Goal: Find specific page/section: Find specific page/section

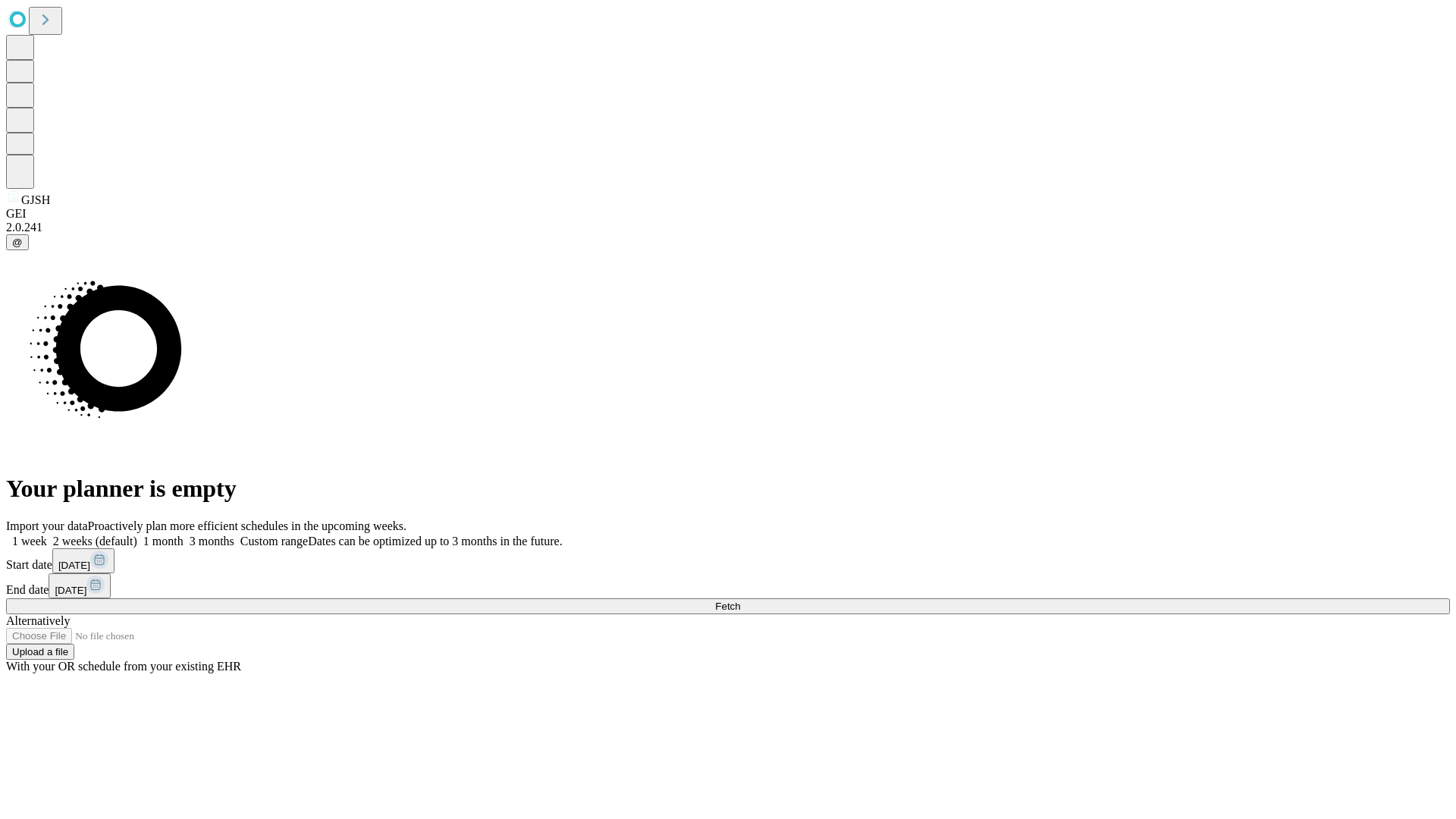
click at [740, 600] on span "Fetch" at bounding box center [727, 606] width 25 height 11
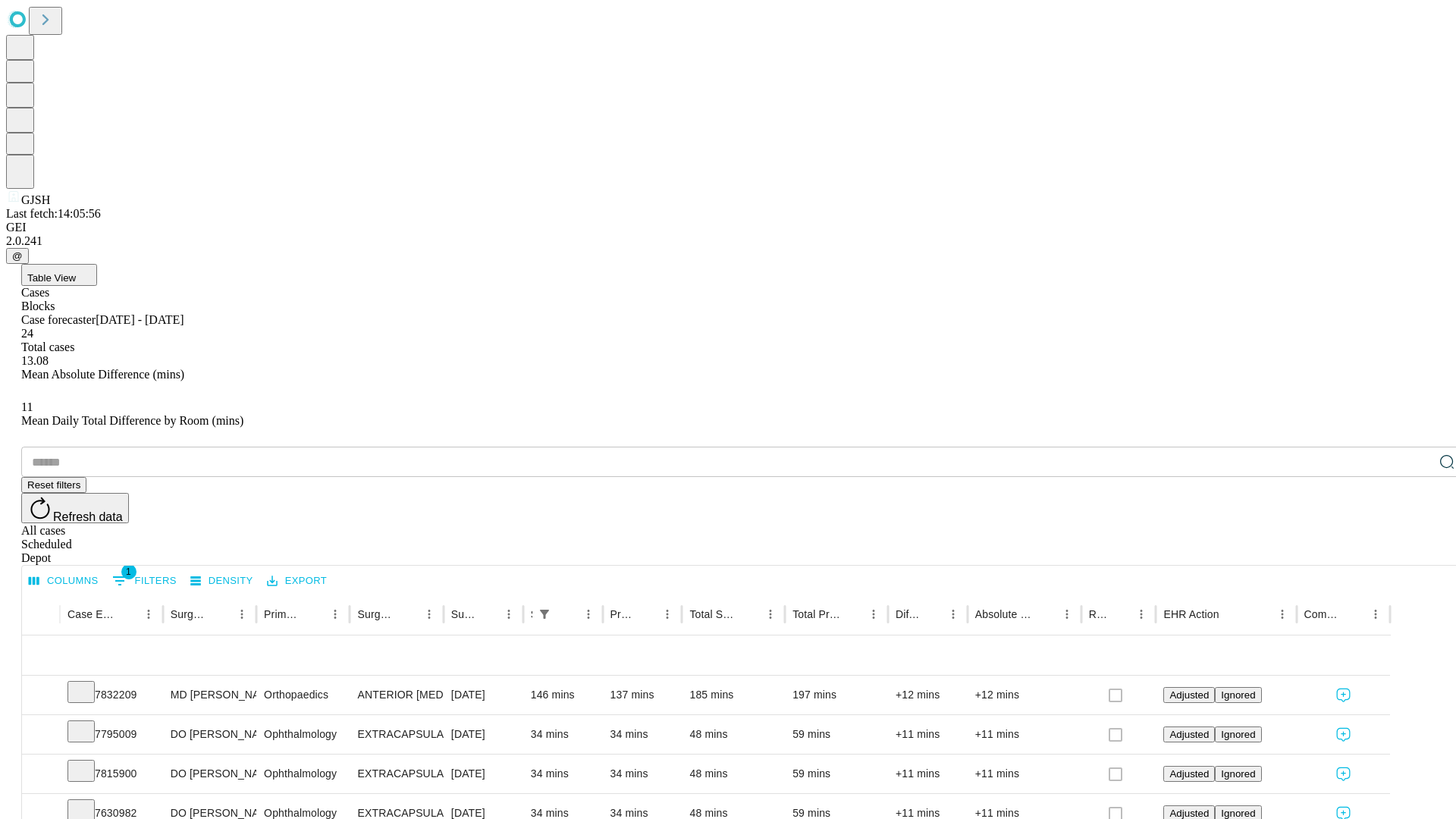
scroll to position [50, 0]
click at [89, 683] on icon at bounding box center [81, 691] width 15 height 15
